Goal: Task Accomplishment & Management: Use online tool/utility

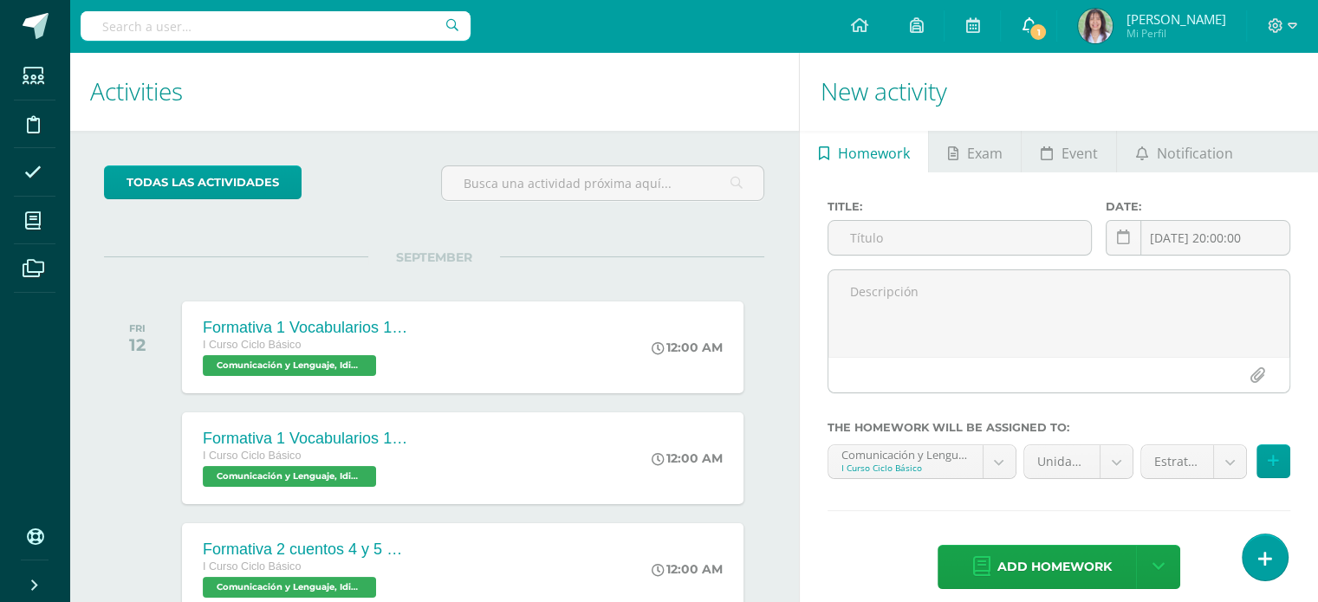
click at [1030, 17] on icon at bounding box center [1029, 25] width 14 height 16
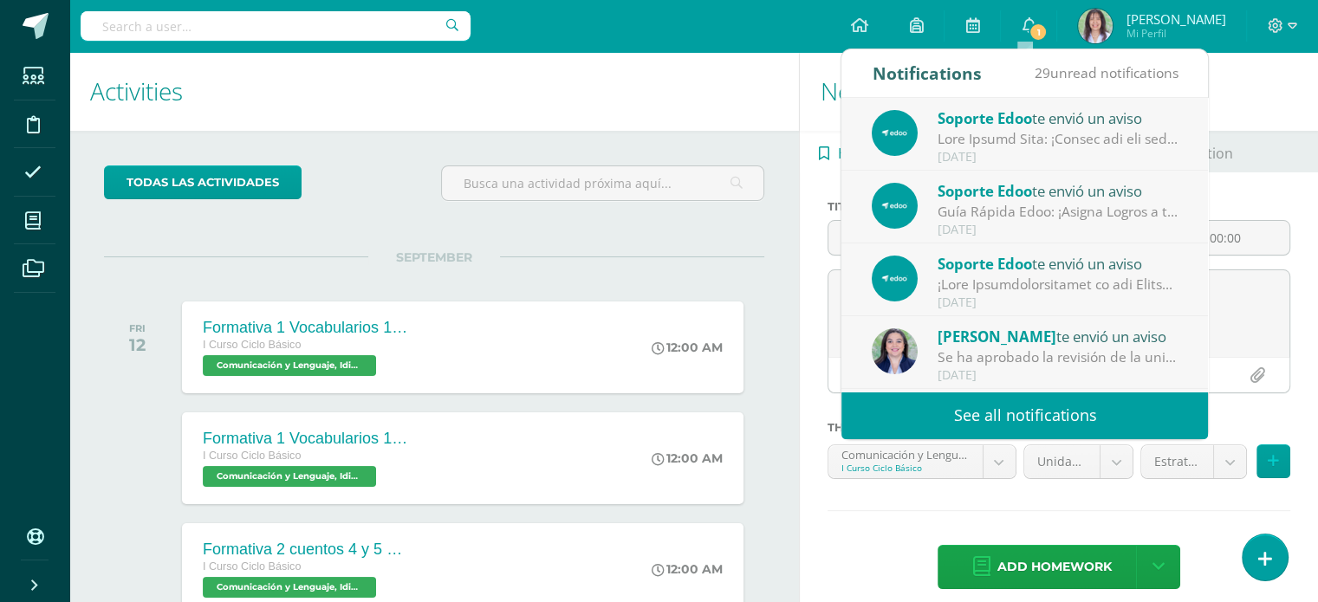
click at [1084, 146] on div at bounding box center [1058, 139] width 241 height 20
click at [1029, 29] on span "1" at bounding box center [1038, 32] width 19 height 19
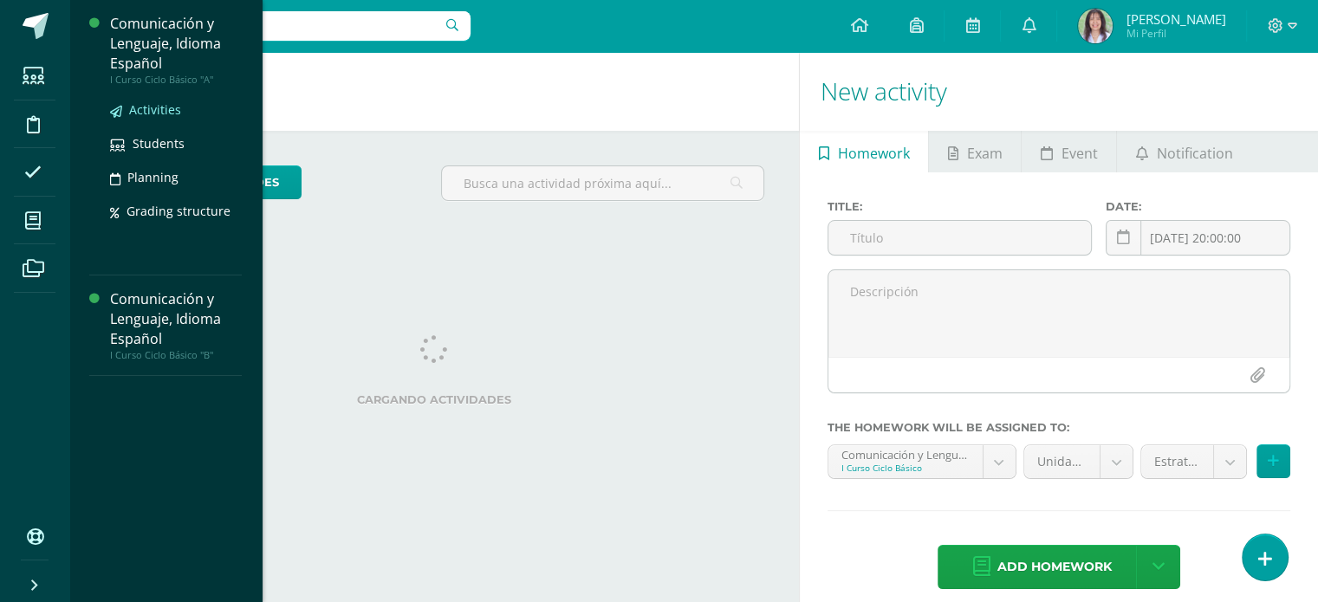
click at [166, 107] on span "Activities" at bounding box center [155, 109] width 52 height 16
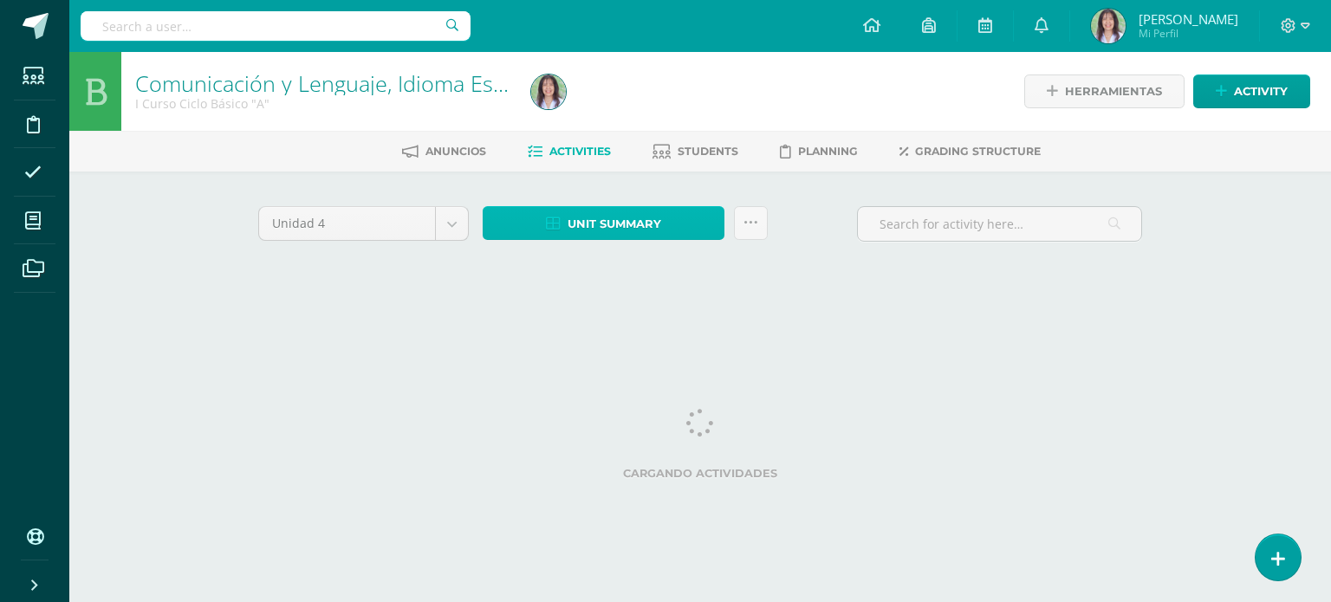
click at [669, 225] on link "Unit summary" at bounding box center [604, 223] width 242 height 34
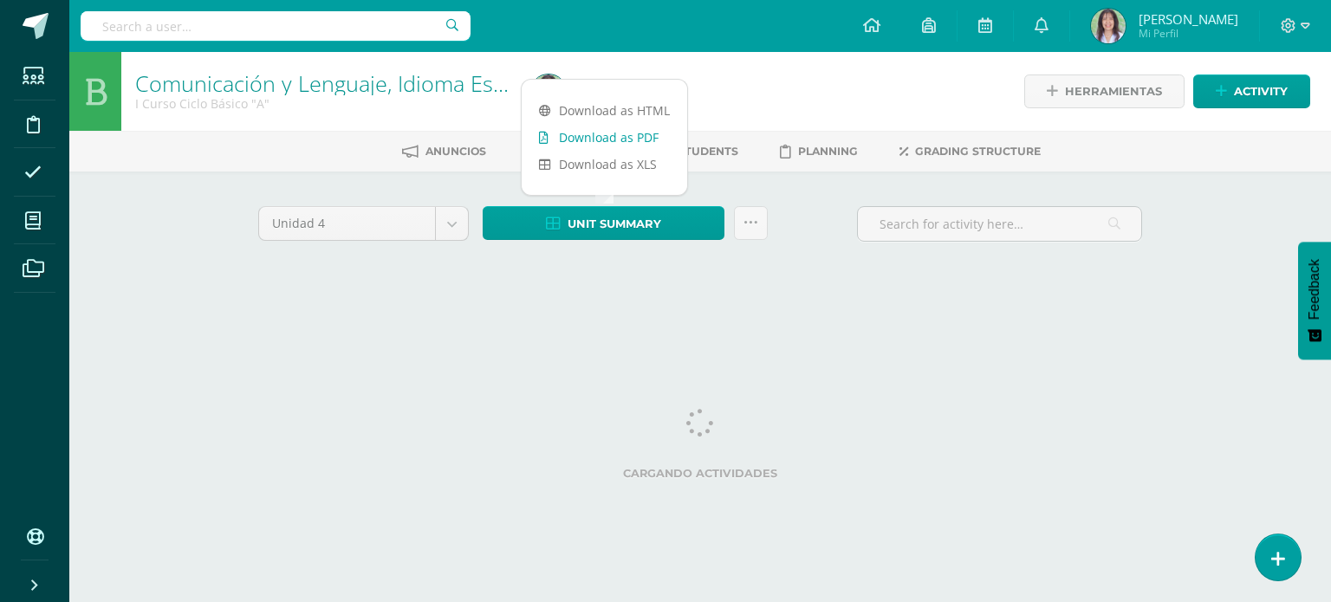
click at [639, 137] on link "Download as PDF" at bounding box center [605, 137] width 166 height 27
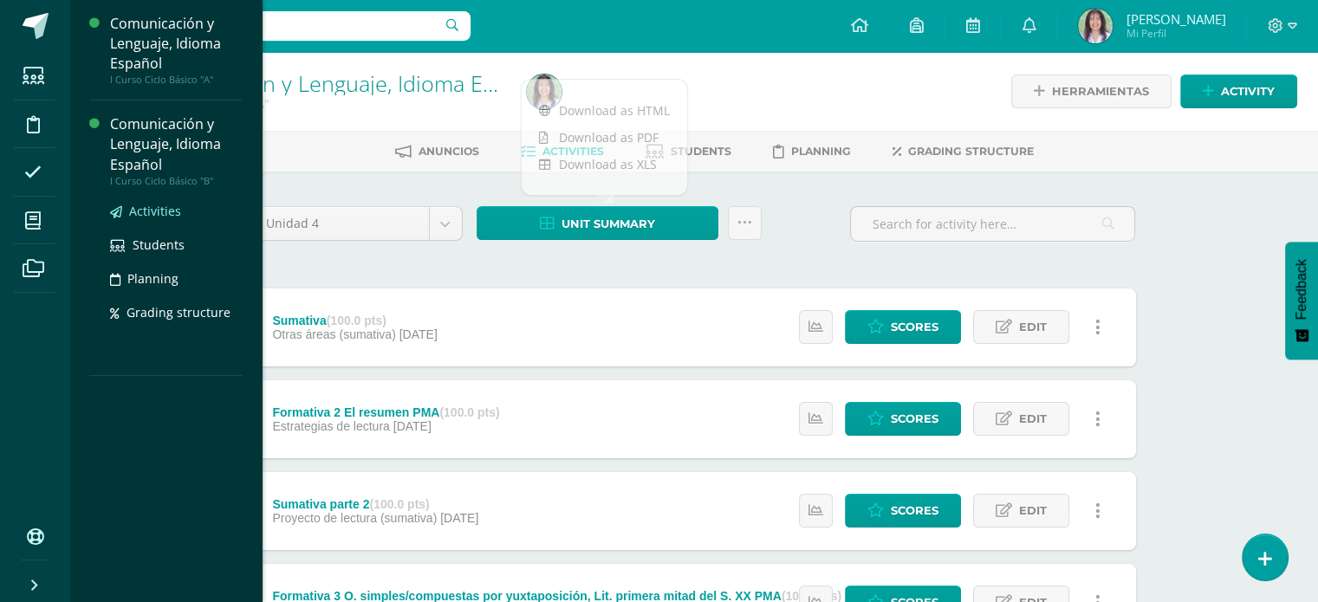
click at [159, 212] on span "Activities" at bounding box center [155, 211] width 52 height 16
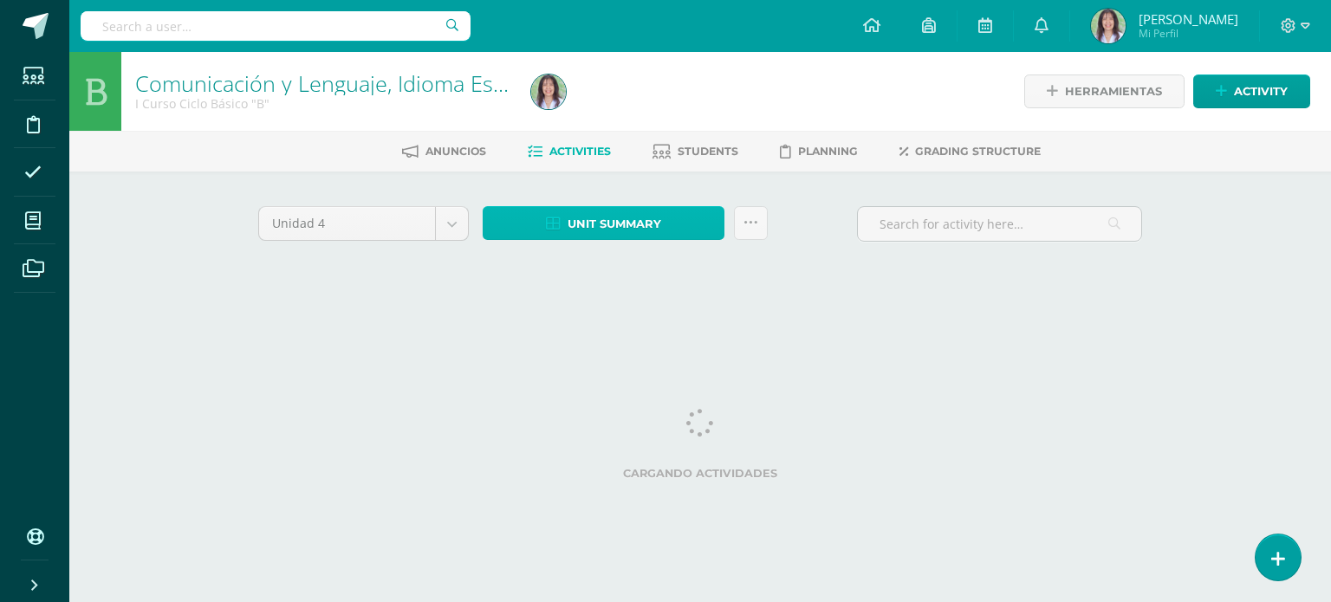
click at [672, 229] on link "Unit summary" at bounding box center [604, 223] width 242 height 34
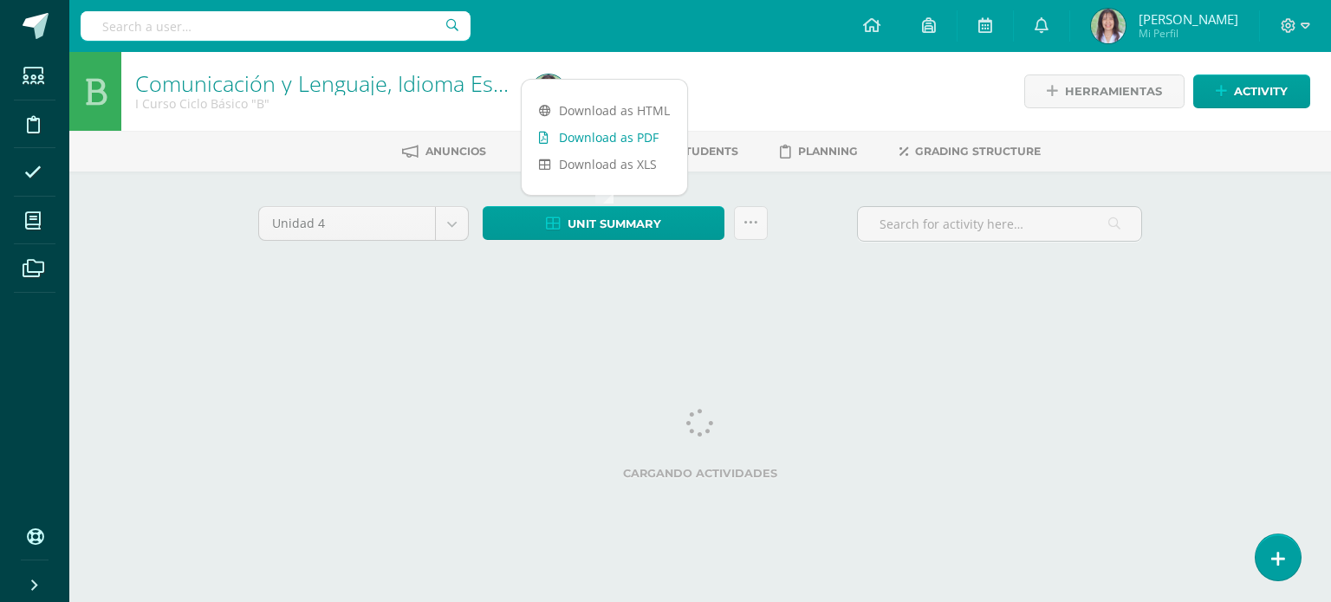
click at [631, 133] on link "Download as PDF" at bounding box center [605, 137] width 166 height 27
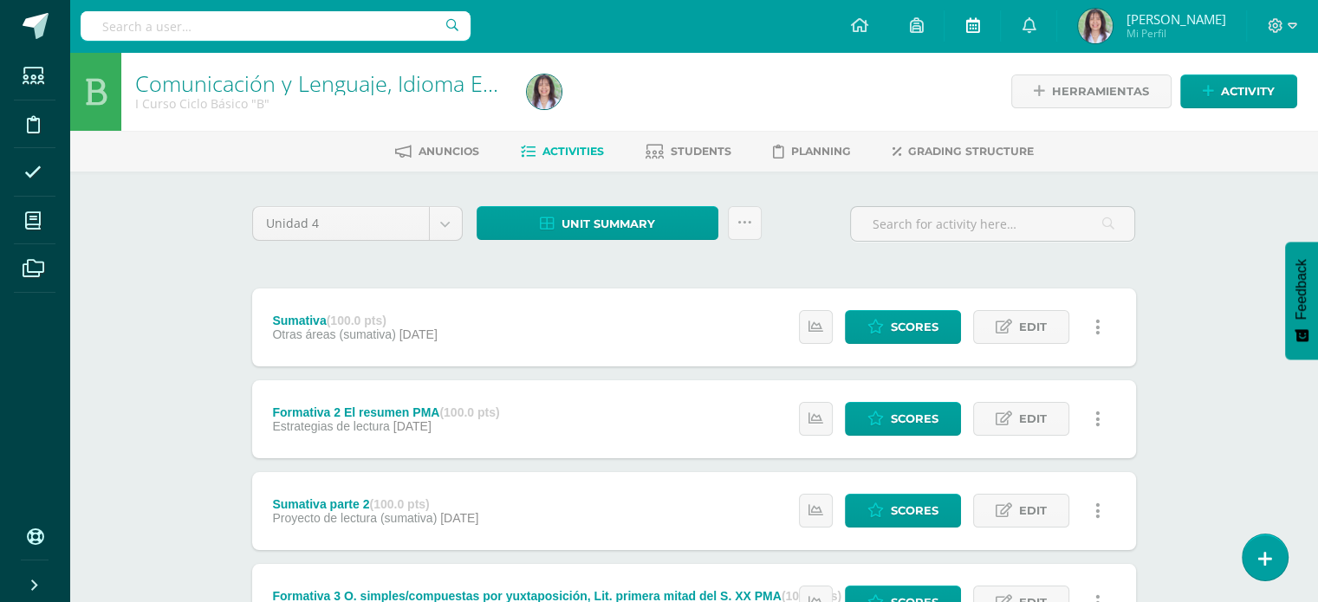
click at [965, 23] on icon at bounding box center [972, 25] width 14 height 16
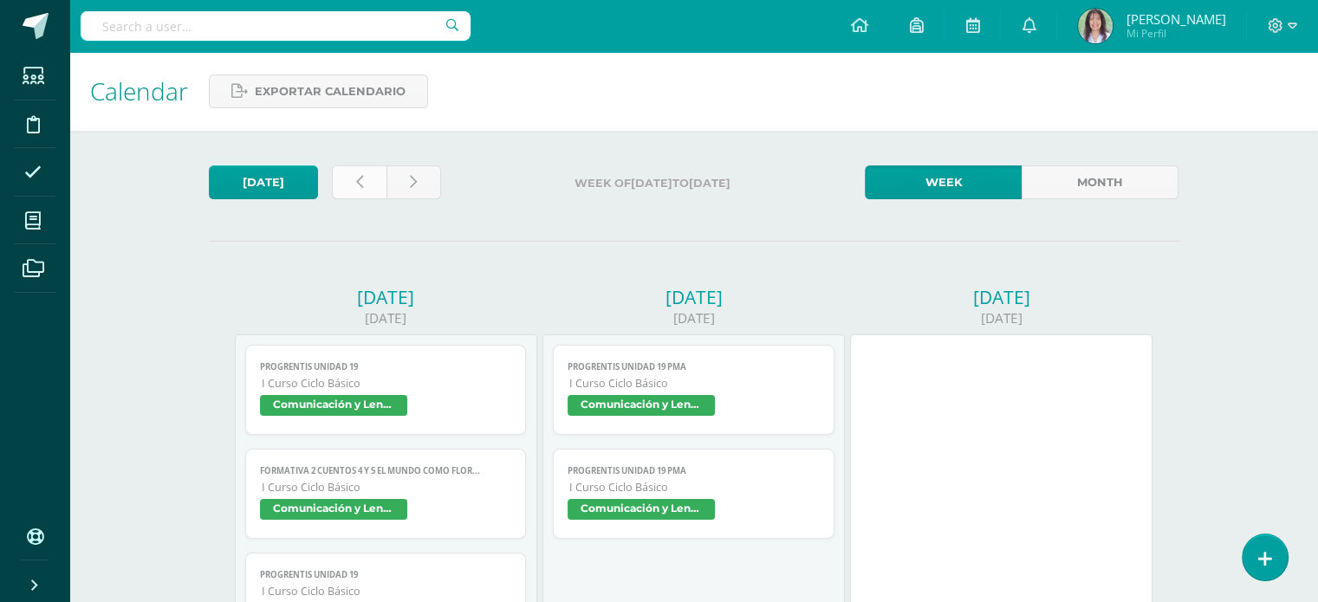
click at [357, 189] on icon at bounding box center [359, 182] width 7 height 15
click at [360, 187] on icon at bounding box center [359, 182] width 7 height 15
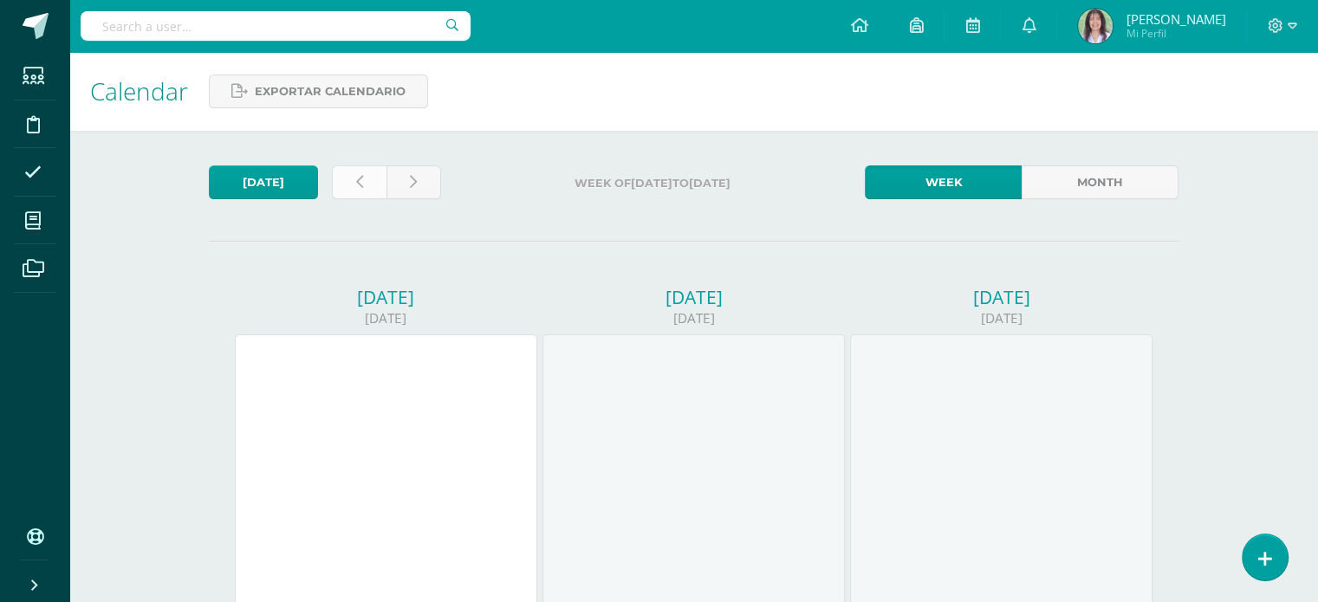
click at [367, 183] on link at bounding box center [359, 183] width 55 height 34
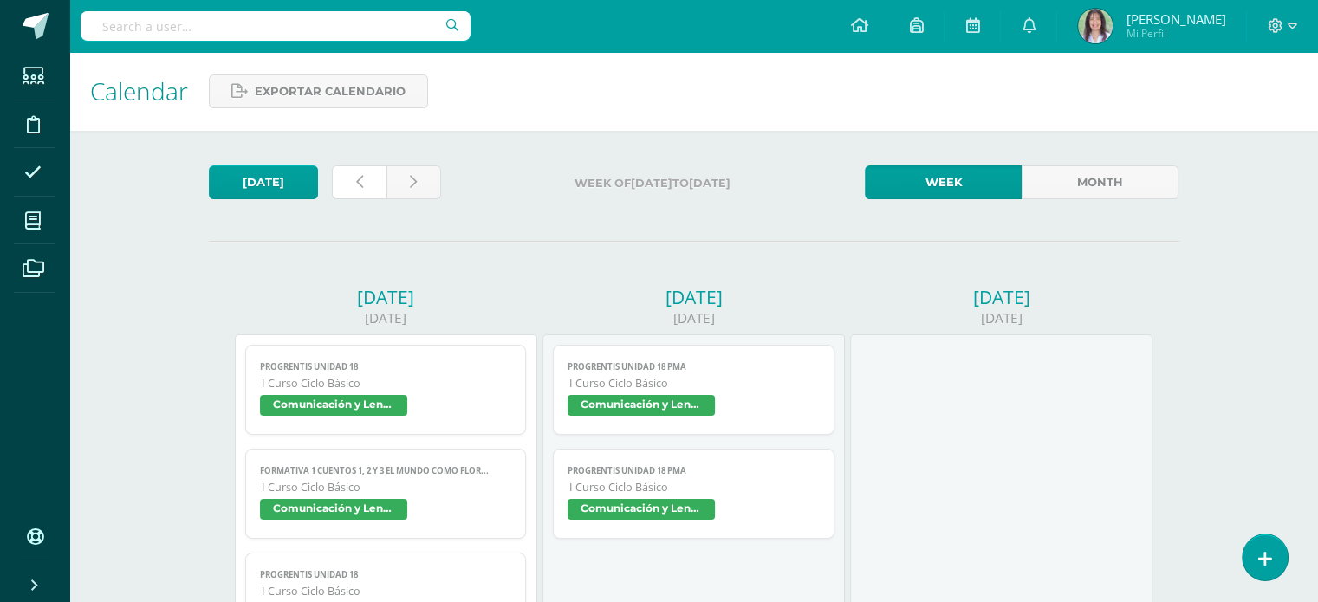
click at [367, 183] on link at bounding box center [359, 183] width 55 height 34
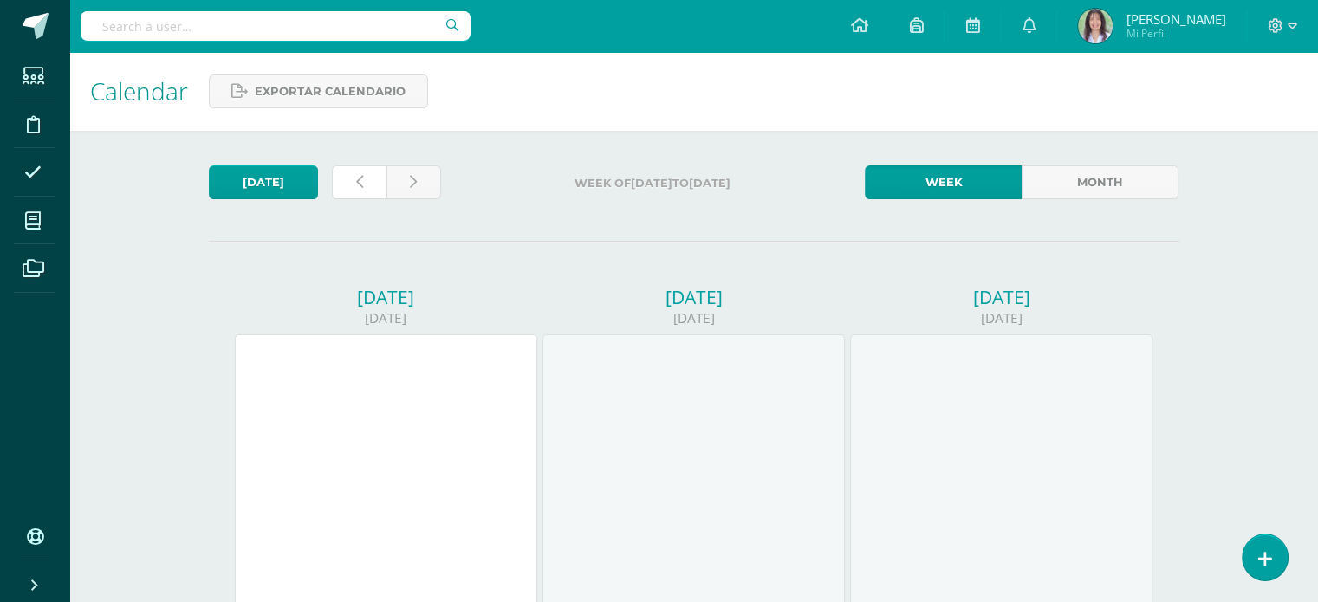
click at [367, 183] on link at bounding box center [359, 183] width 55 height 34
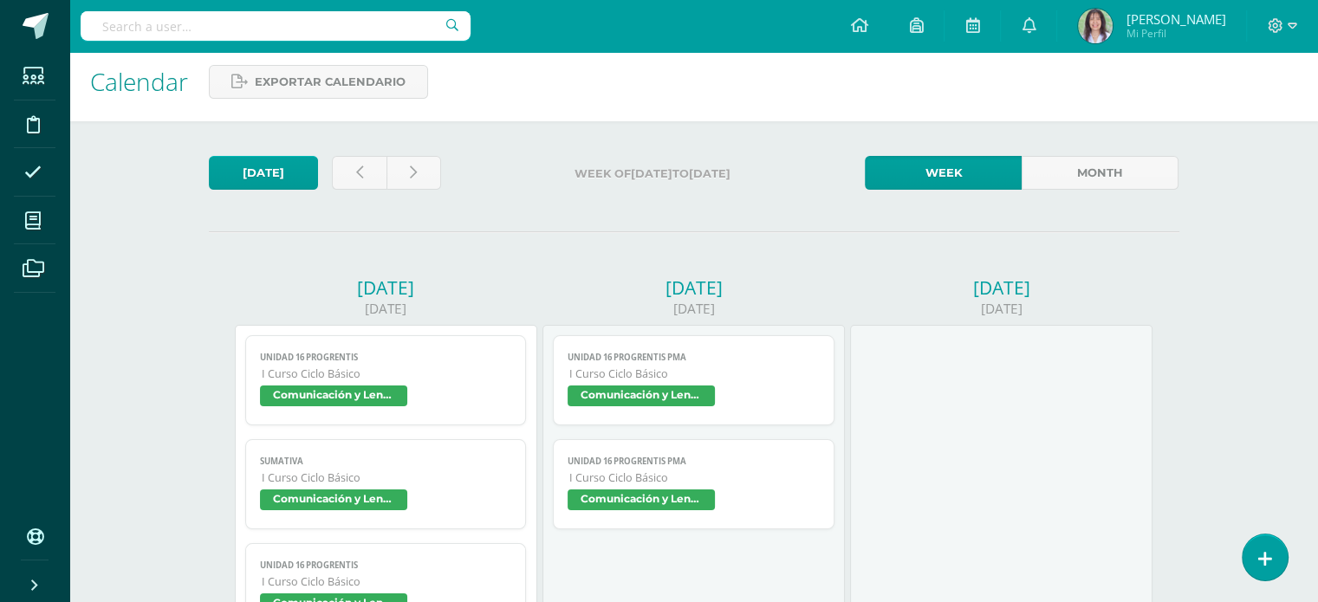
scroll to position [10, 0]
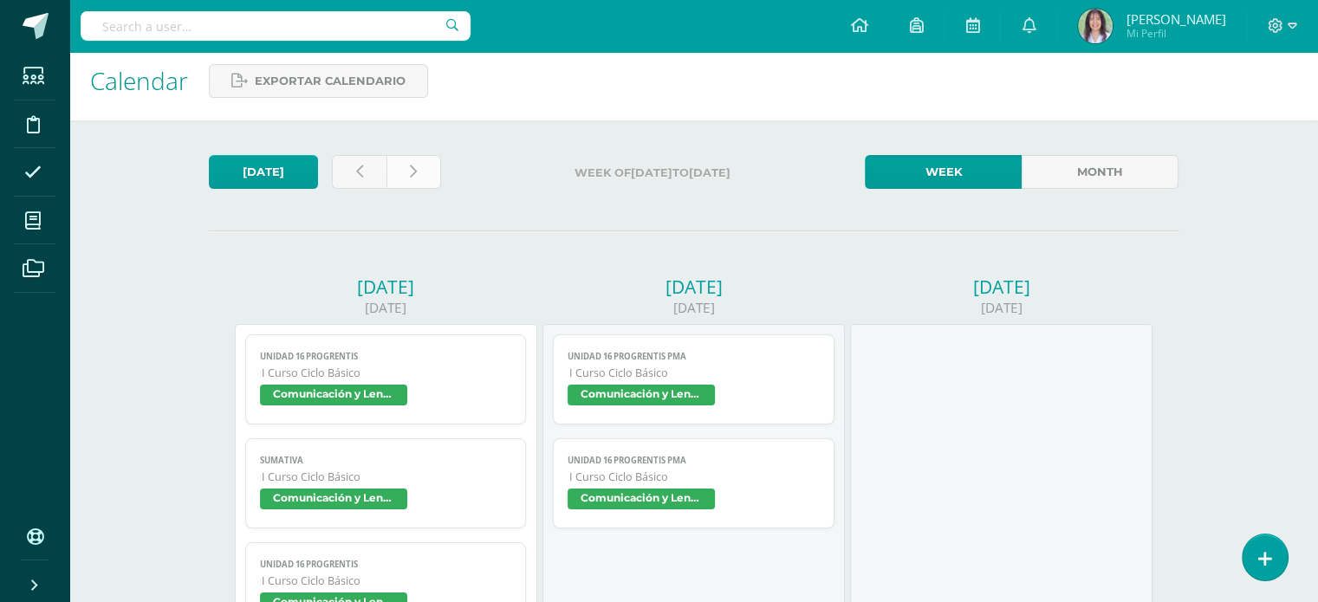
click at [408, 163] on link at bounding box center [413, 172] width 55 height 34
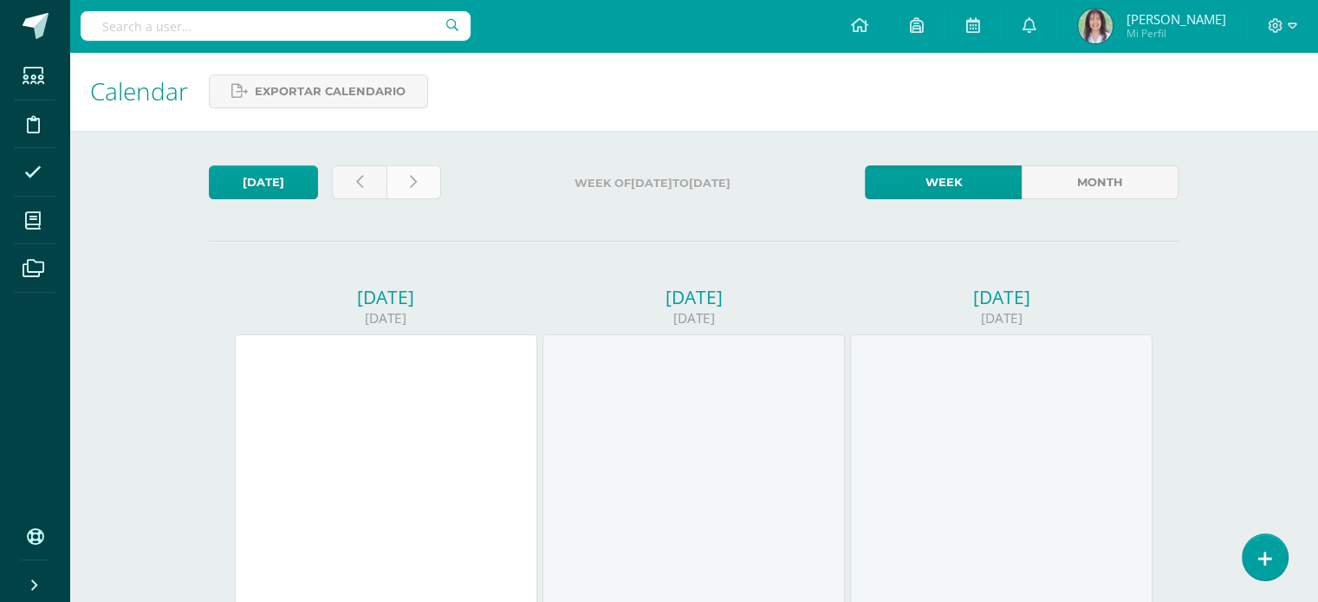
click at [426, 168] on link at bounding box center [413, 183] width 55 height 34
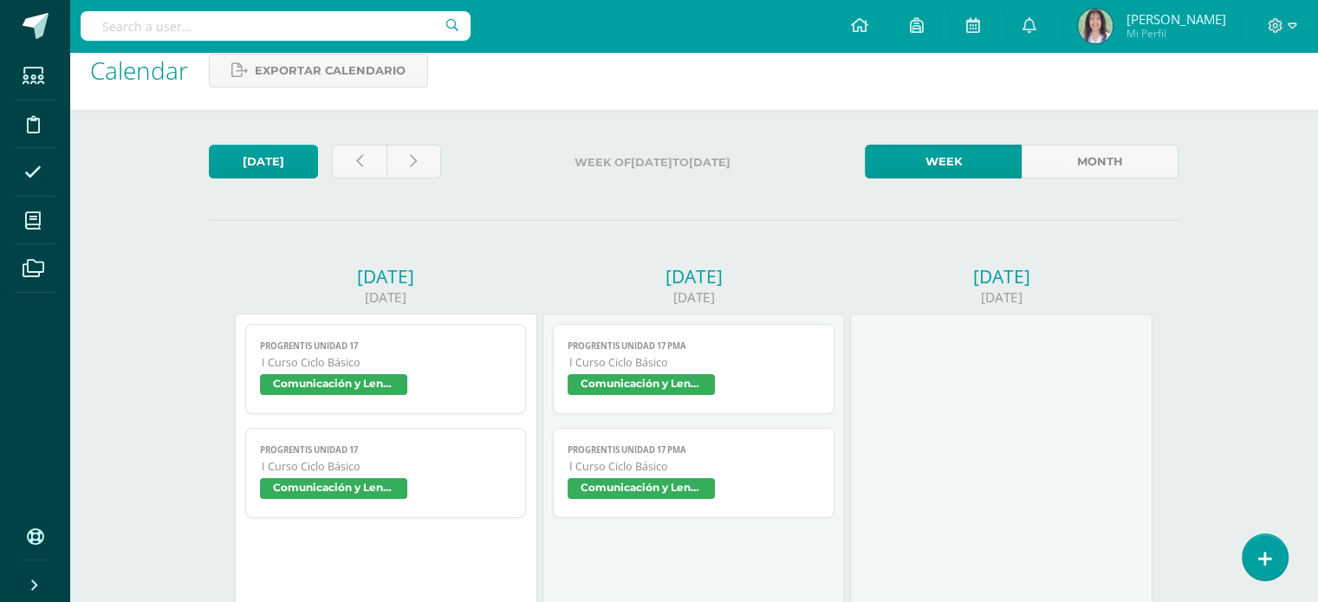
scroll to position [17, 0]
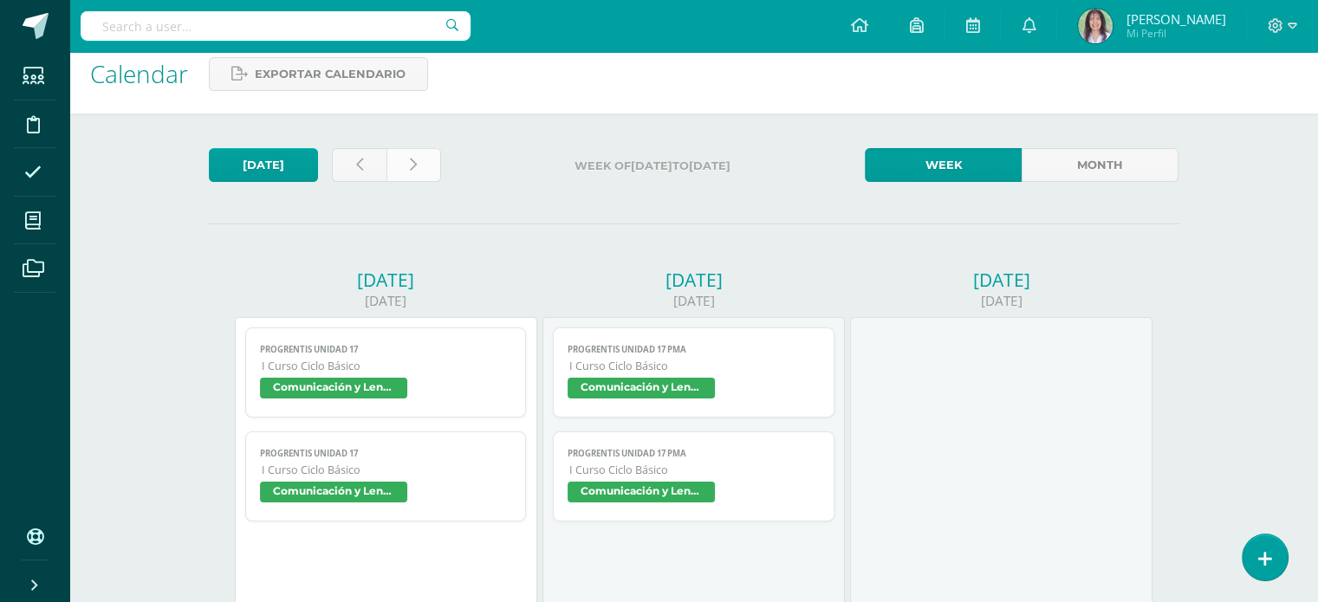
click at [416, 169] on link at bounding box center [413, 165] width 55 height 34
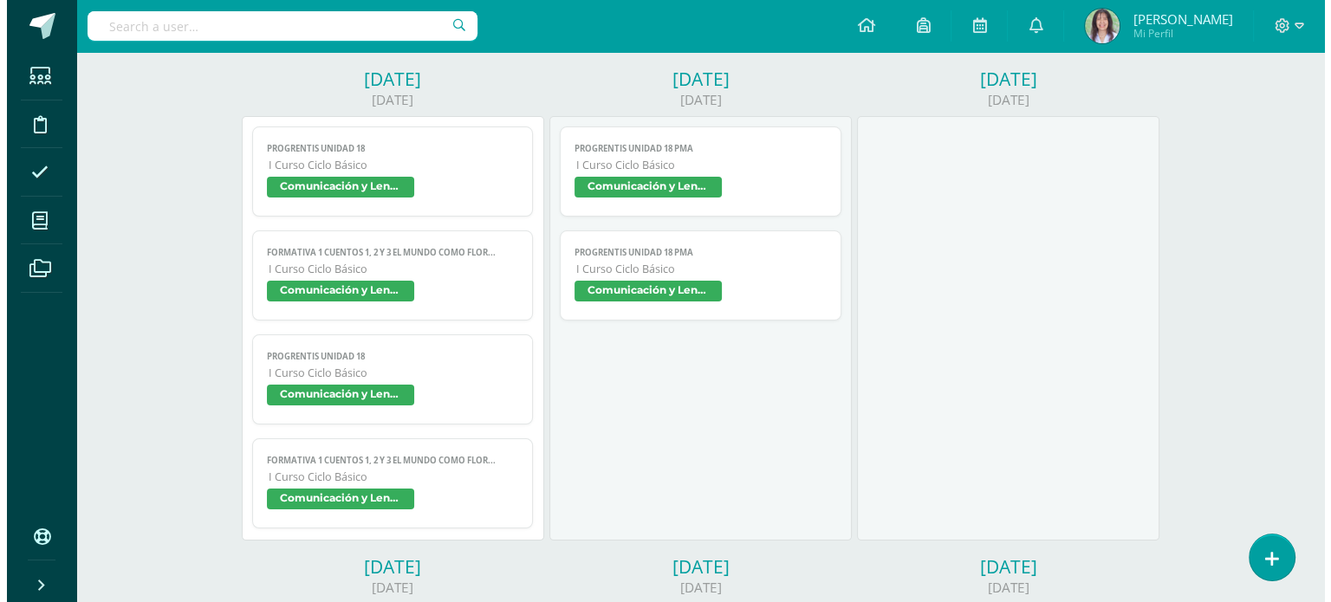
scroll to position [220, 0]
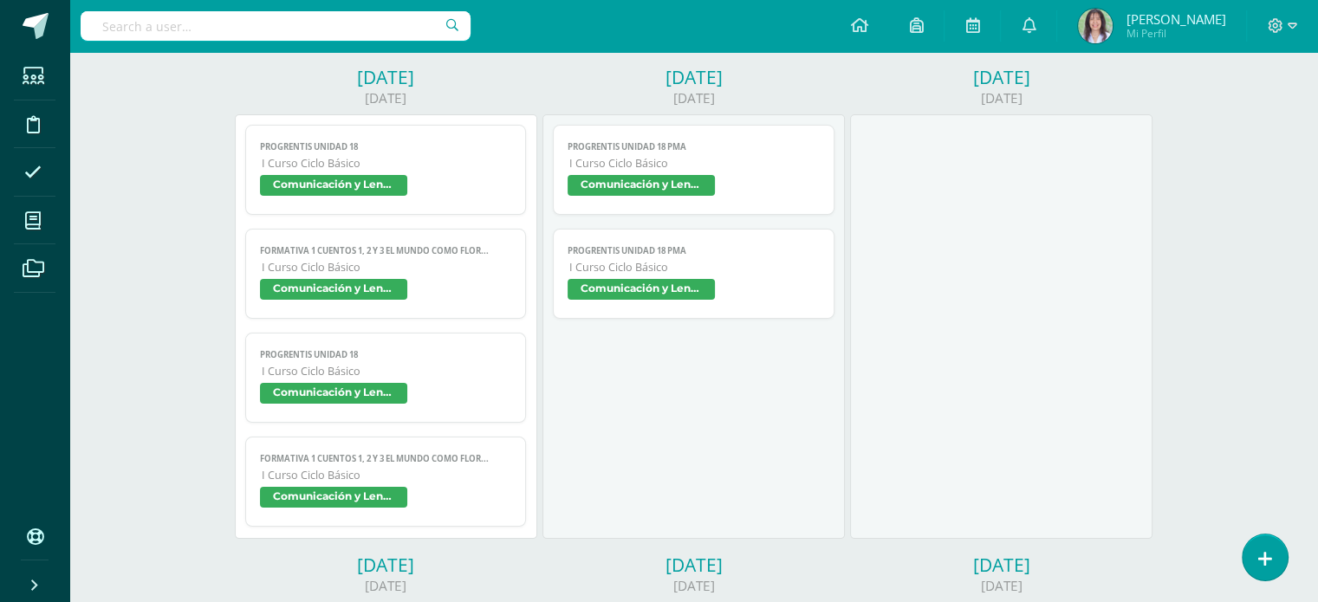
click at [375, 503] on span "Comunicación y Lenguaje, Idioma Español" at bounding box center [333, 497] width 147 height 21
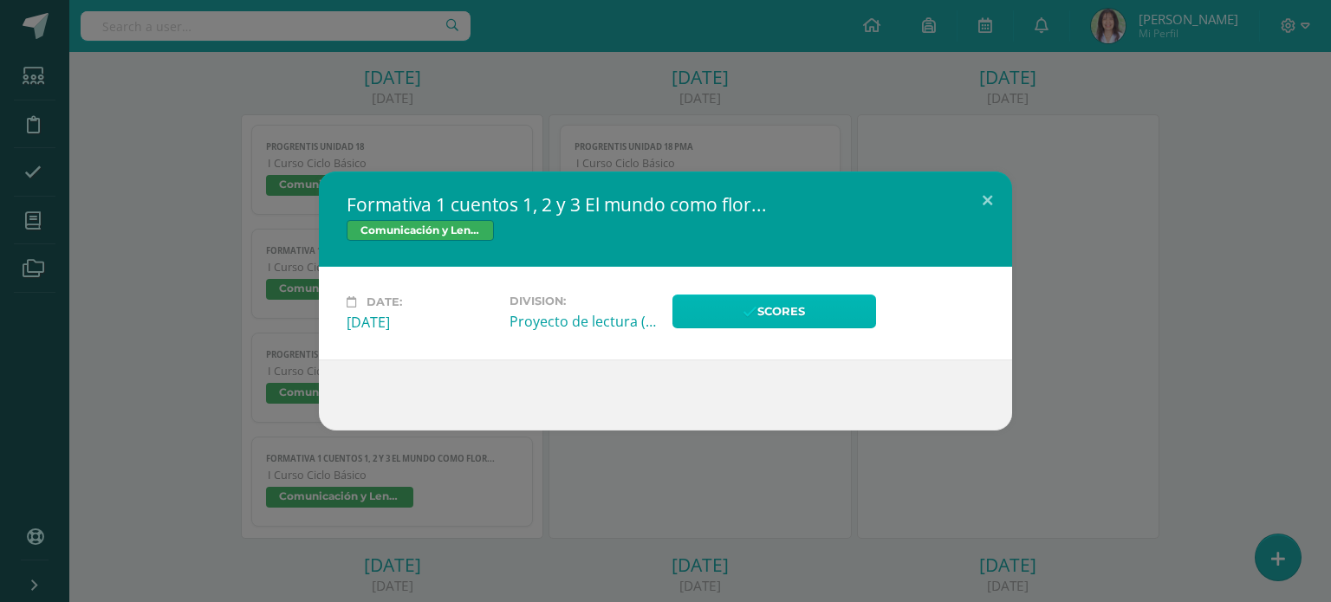
click at [766, 315] on link "Scores" at bounding box center [774, 312] width 204 height 34
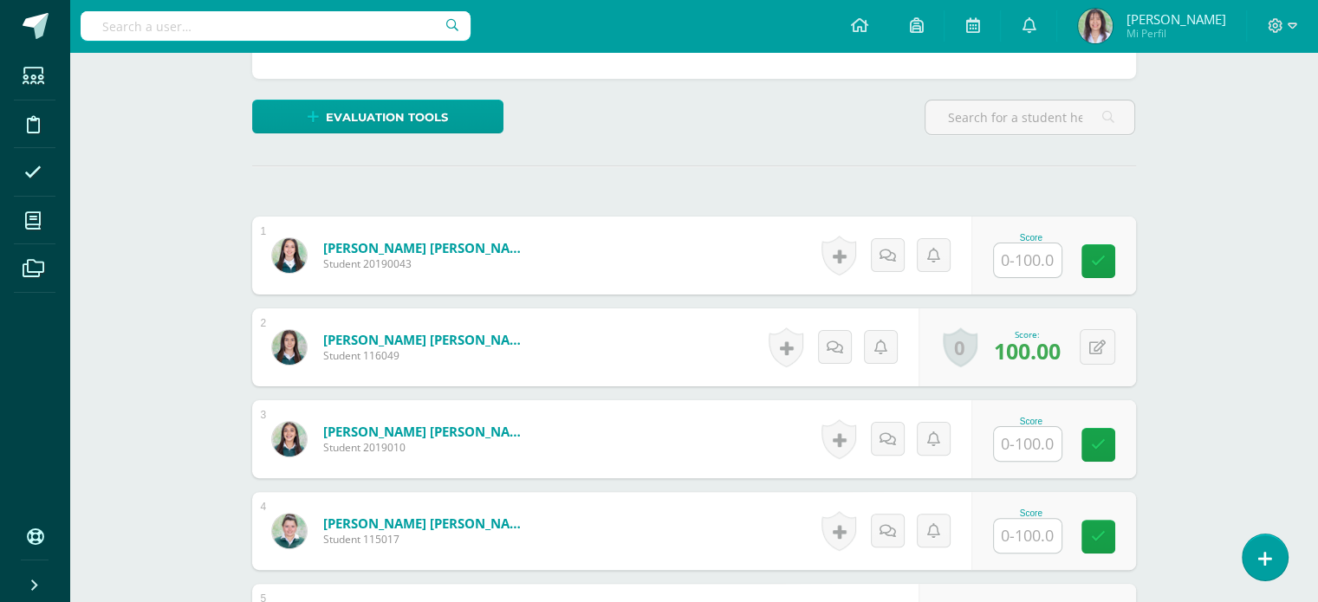
scroll to position [353, 0]
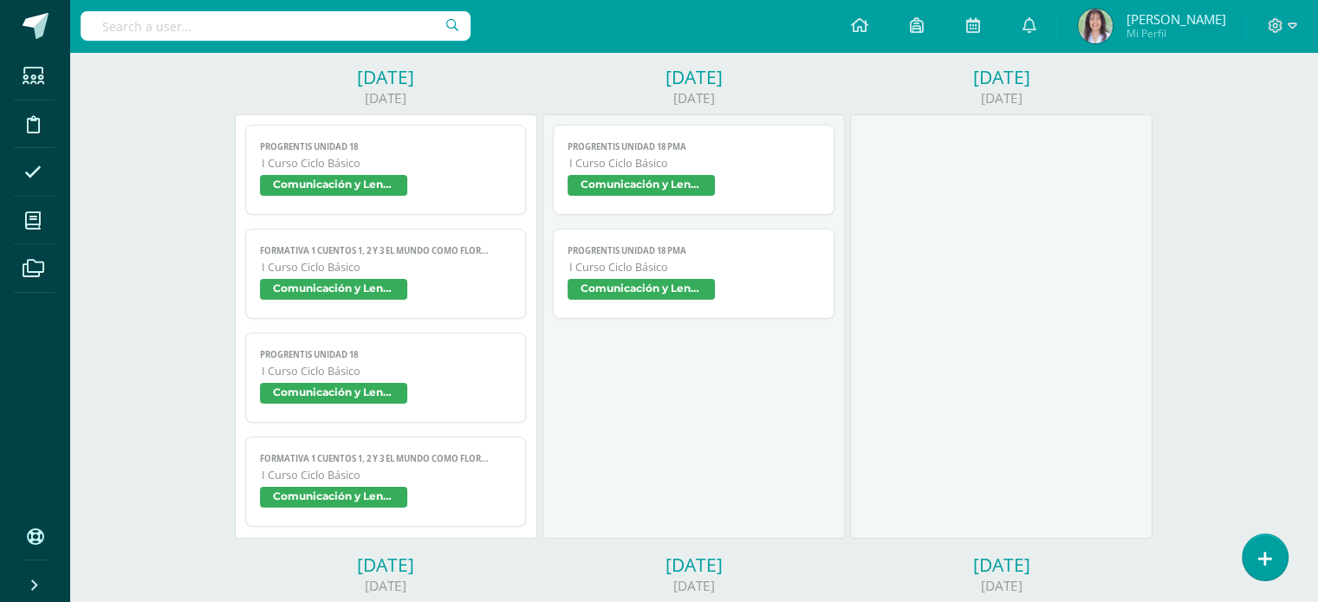
click at [364, 287] on span "Comunicación y Lenguaje, Idioma Español" at bounding box center [333, 289] width 147 height 21
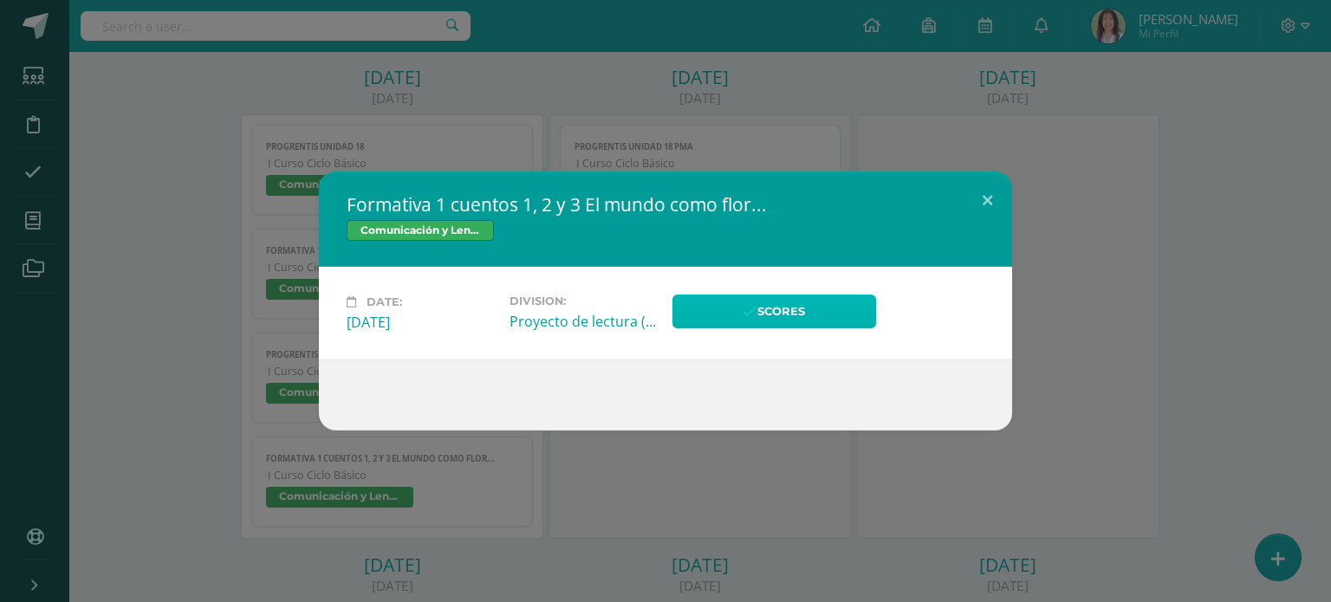
click at [802, 311] on link "Scores" at bounding box center [774, 312] width 204 height 34
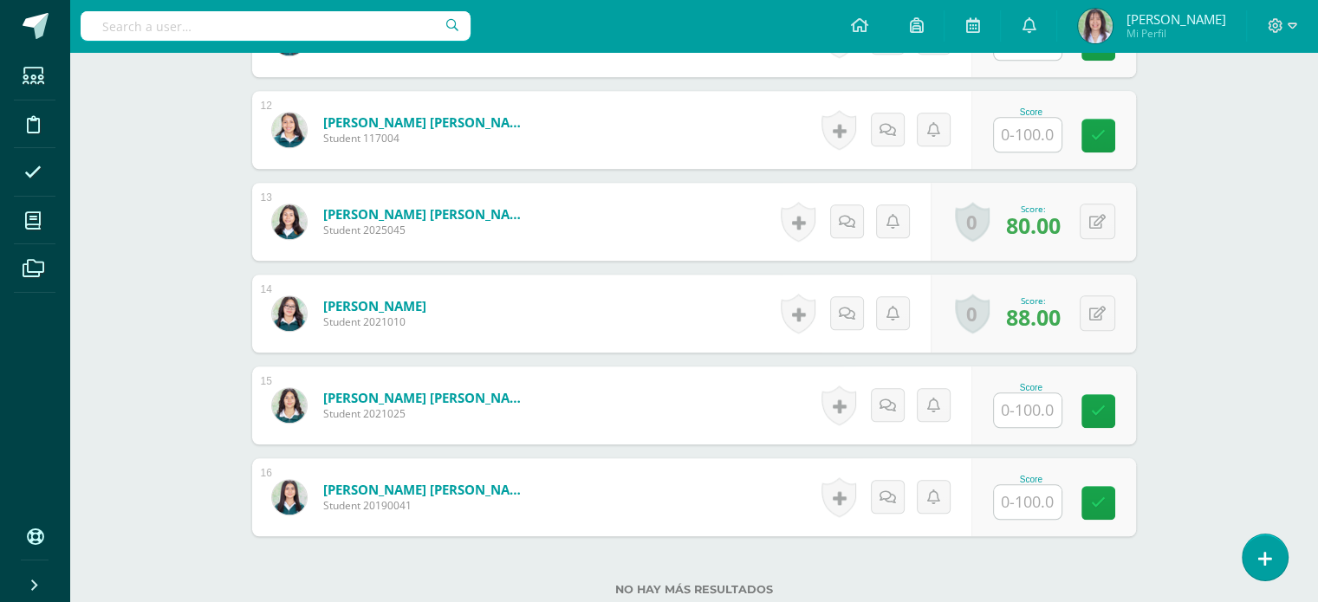
scroll to position [1349, 0]
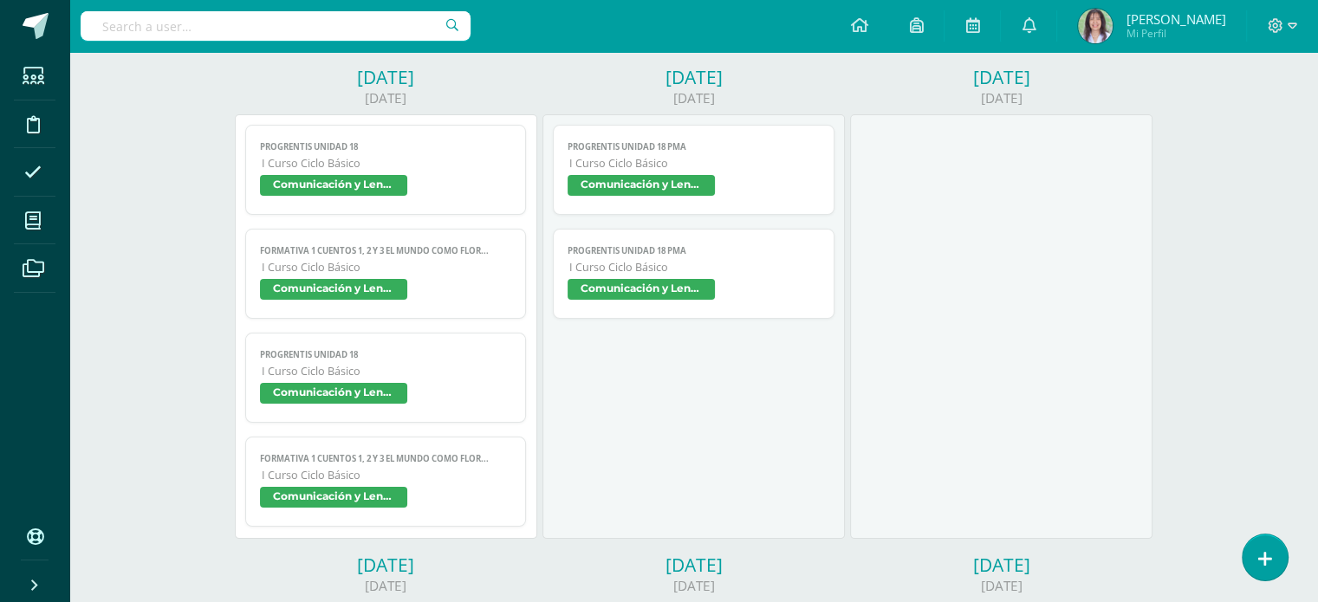
click at [371, 503] on span "Comunicación y Lenguaje, Idioma Español" at bounding box center [333, 497] width 147 height 21
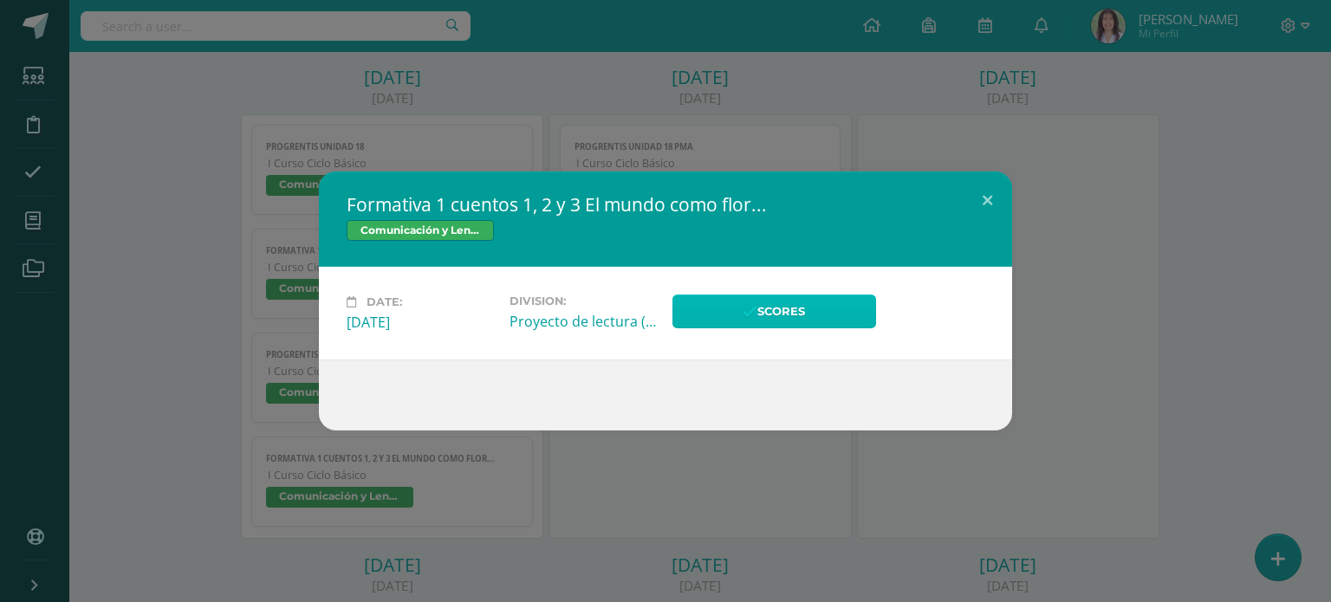
click at [808, 315] on link "Scores" at bounding box center [774, 312] width 204 height 34
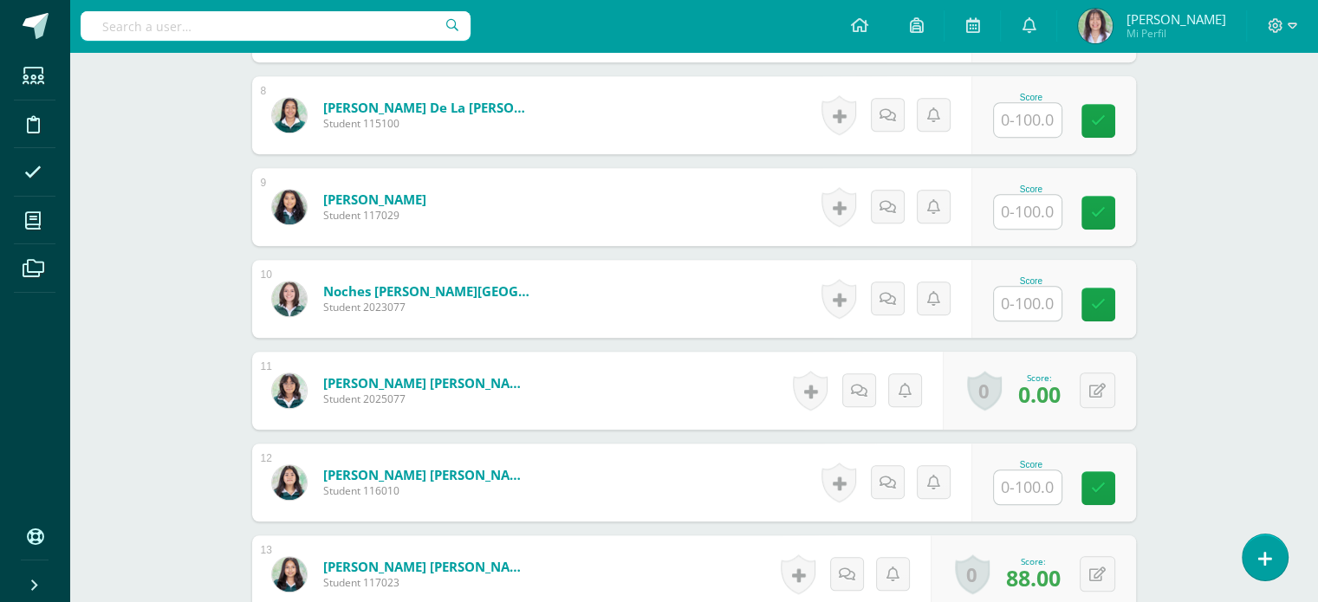
scroll to position [1172, 0]
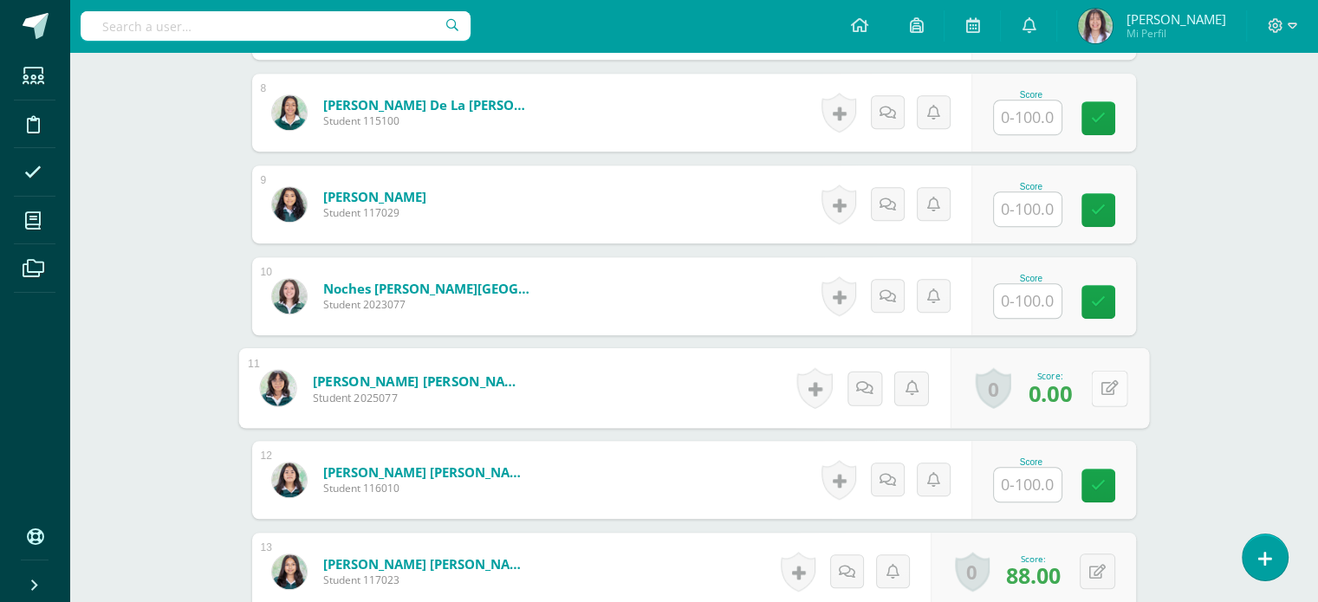
click at [1088, 387] on div "0 Badges Badges obtained Aún no hay logros agregados Score: 0.00" at bounding box center [1049, 388] width 198 height 81
click at [1113, 386] on icon at bounding box center [1109, 387] width 17 height 15
type input "88"
click at [1066, 401] on link at bounding box center [1063, 394] width 35 height 35
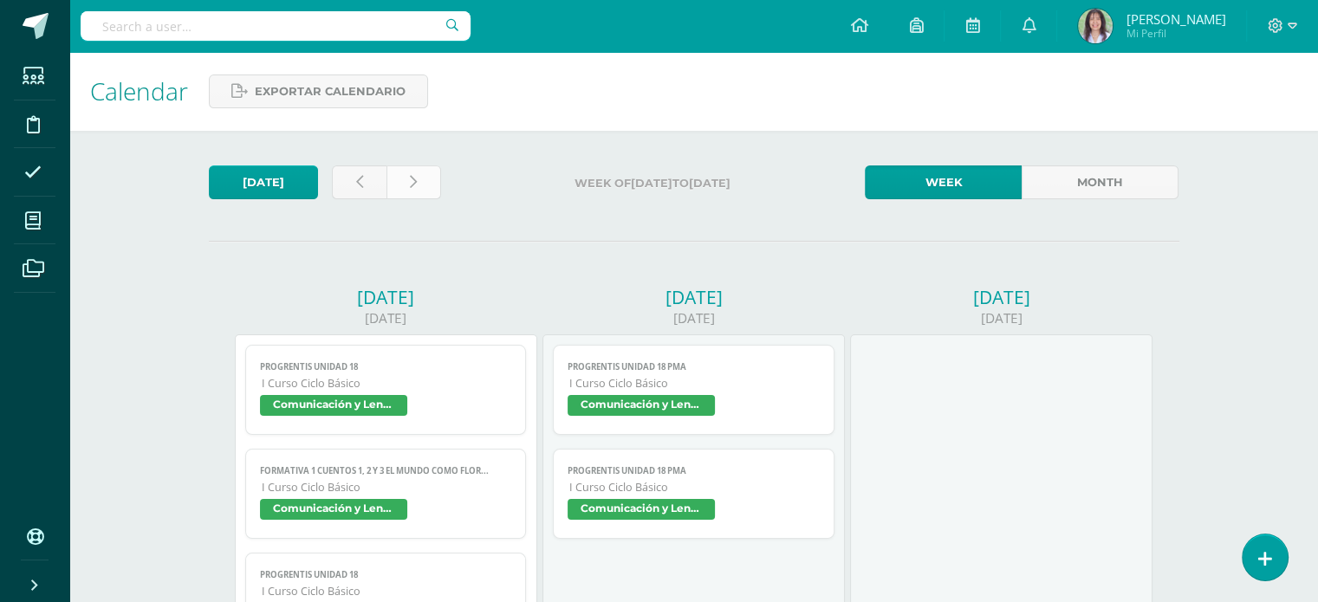
click at [417, 176] on link at bounding box center [413, 183] width 55 height 34
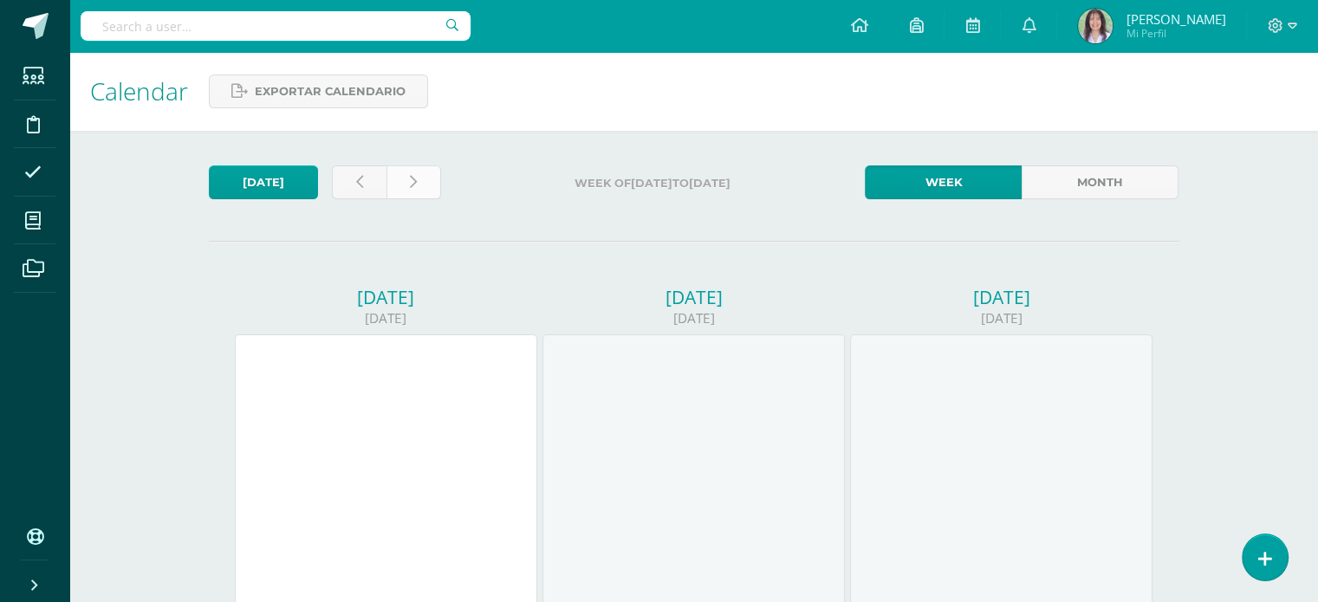
click at [425, 185] on link at bounding box center [413, 183] width 55 height 34
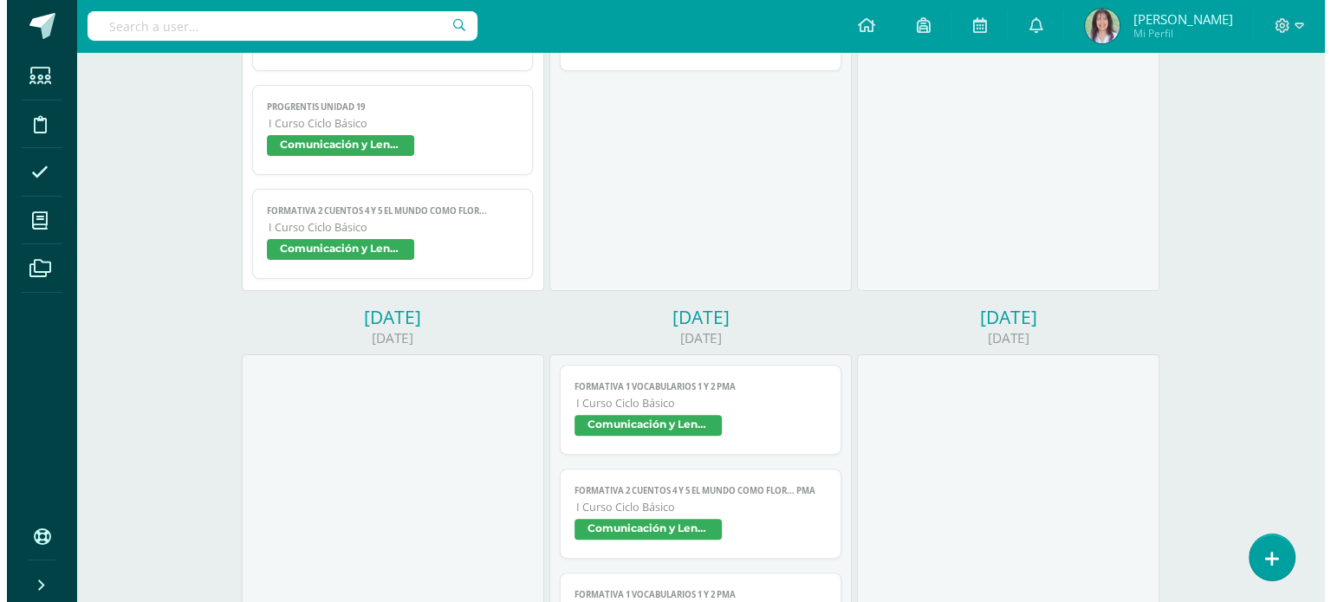
scroll to position [485, 0]
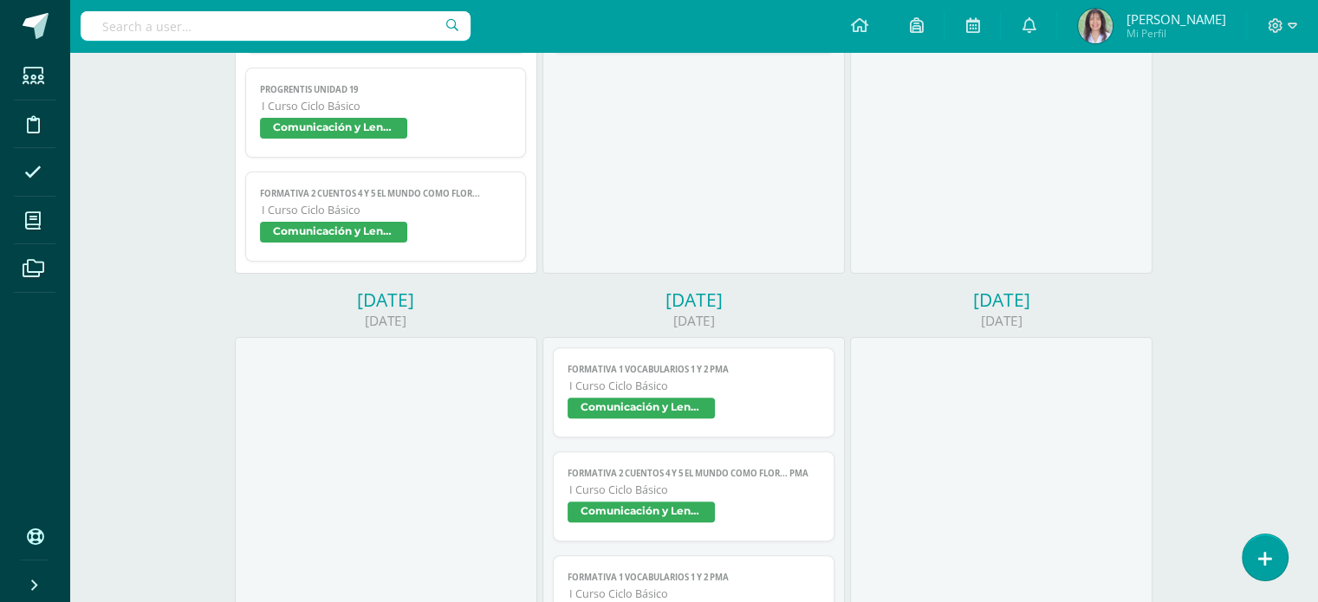
click at [683, 516] on span "Comunicación y Lenguaje, Idioma Español" at bounding box center [641, 512] width 147 height 21
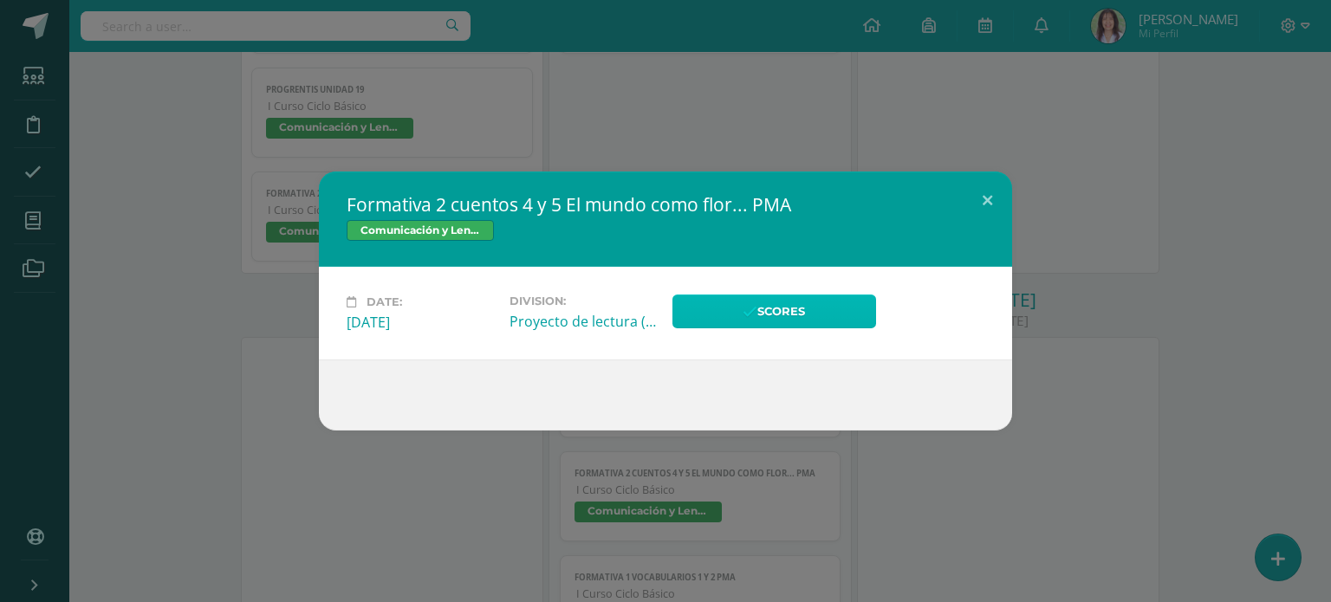
click at [803, 322] on link "Scores" at bounding box center [774, 312] width 204 height 34
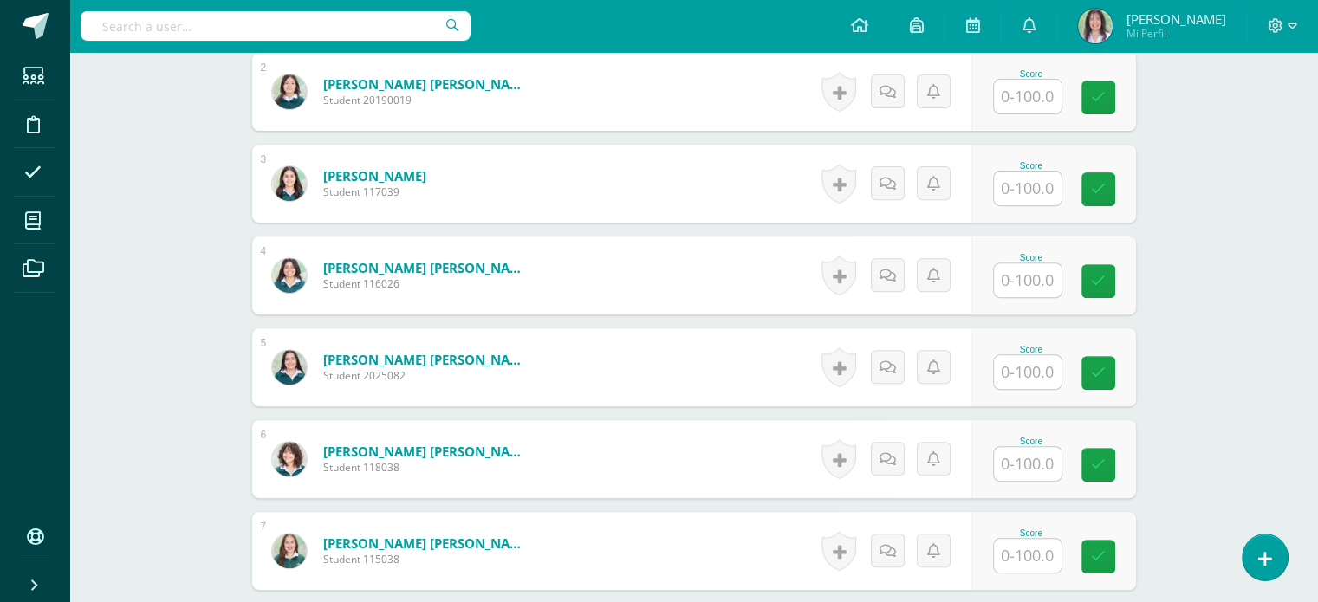
scroll to position [639, 0]
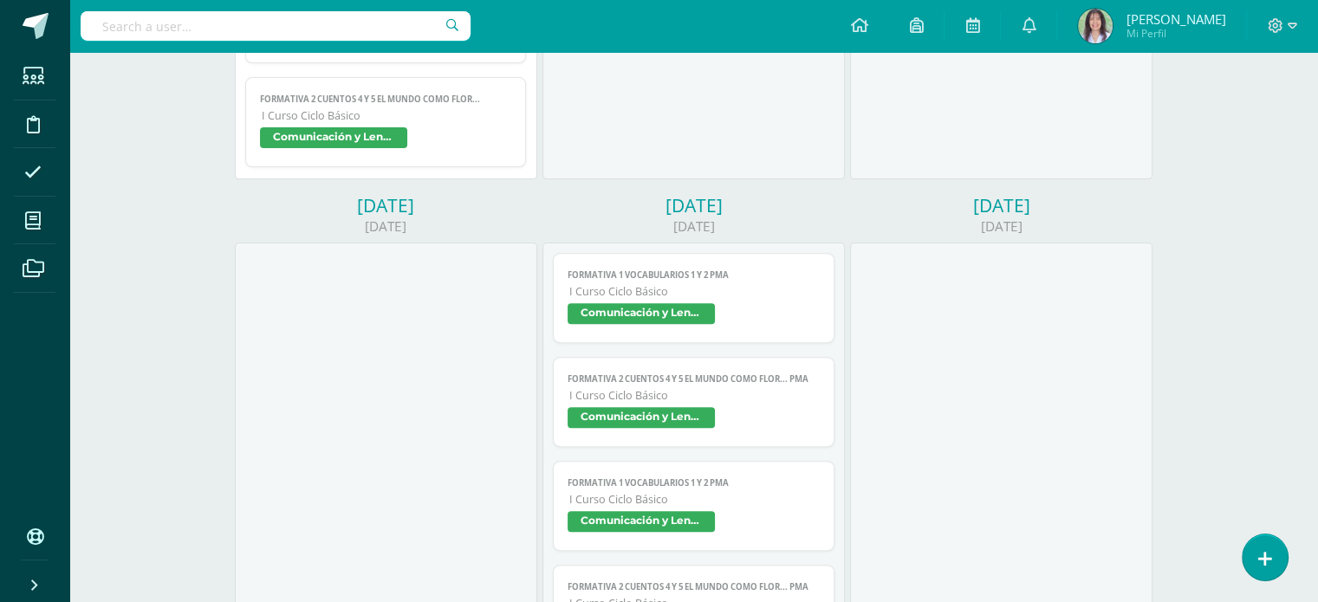
click at [665, 529] on span "Comunicación y Lenguaje, Idioma Español" at bounding box center [641, 521] width 147 height 21
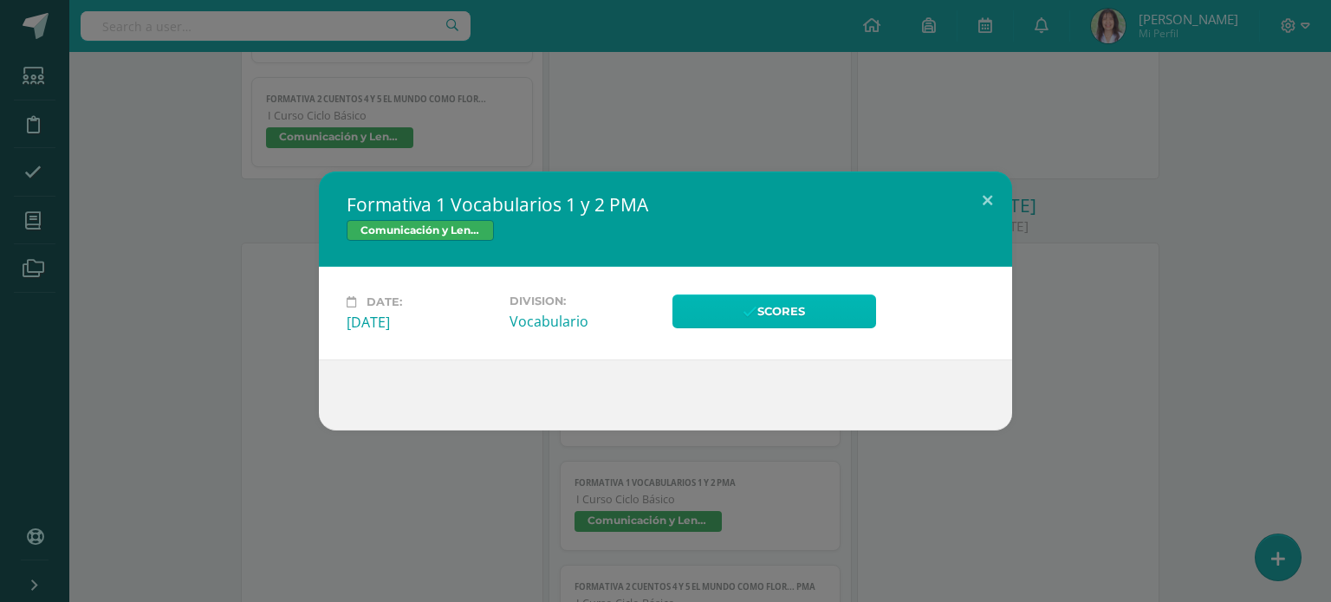
click at [794, 309] on link "Scores" at bounding box center [774, 312] width 204 height 34
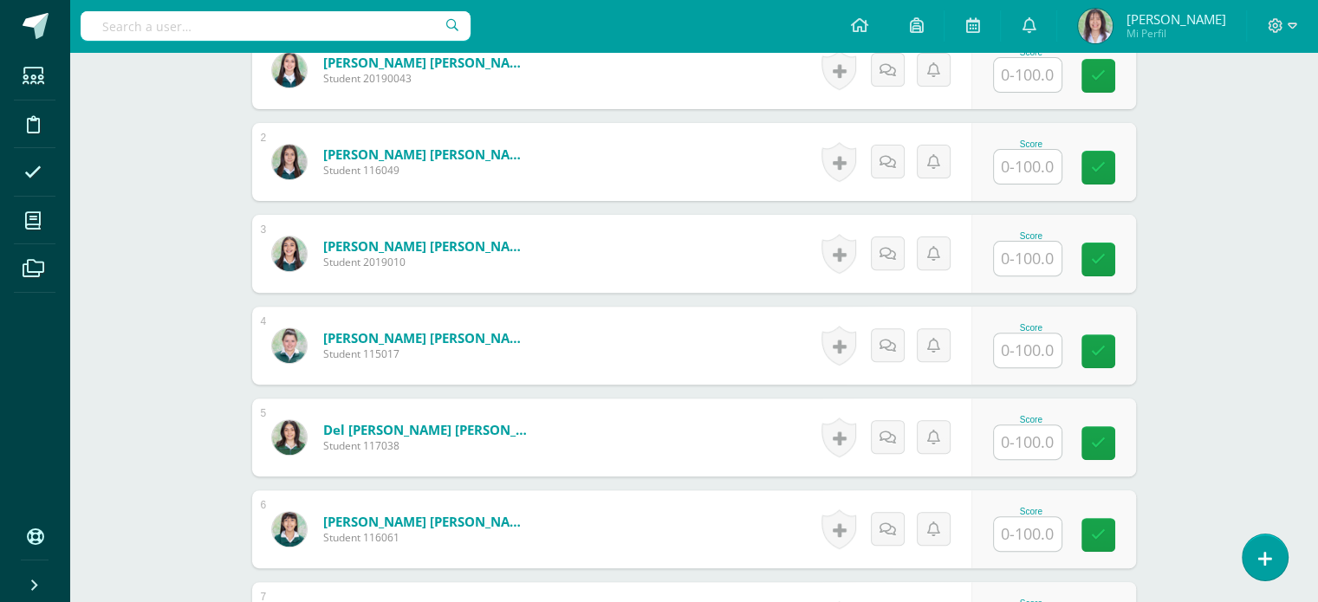
scroll to position [576, 0]
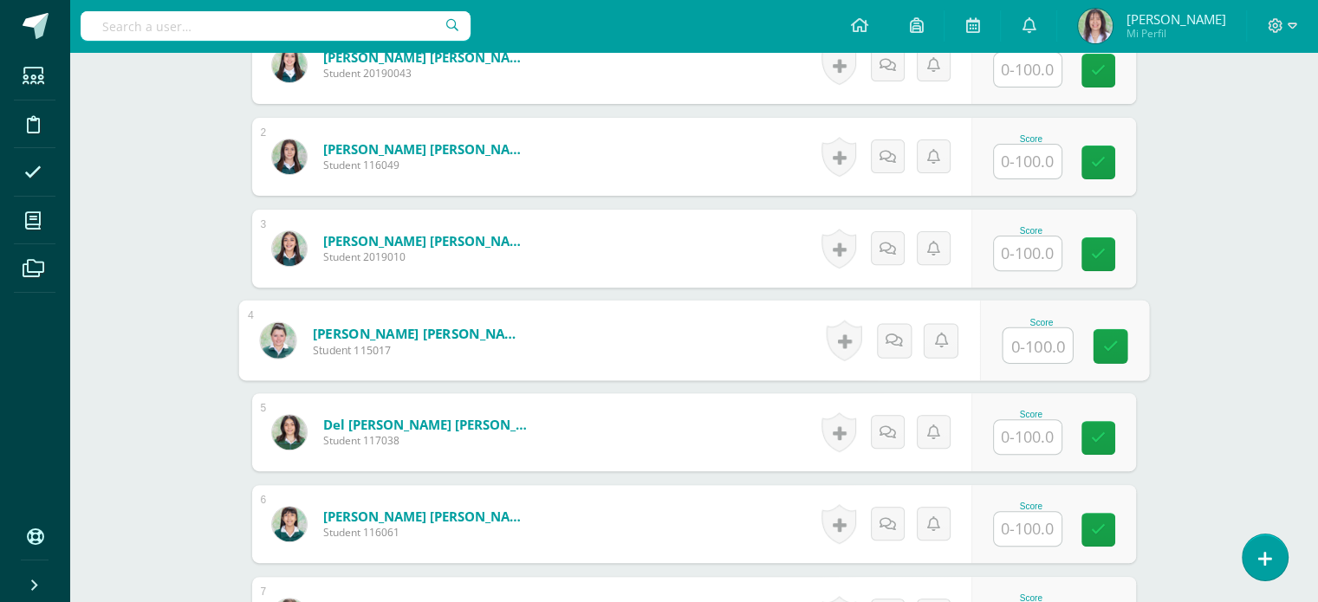
click at [1032, 335] on input "text" at bounding box center [1037, 345] width 69 height 35
type input "64"
click at [1105, 353] on link at bounding box center [1110, 346] width 35 height 35
